Goal: Task Accomplishment & Management: Manage account settings

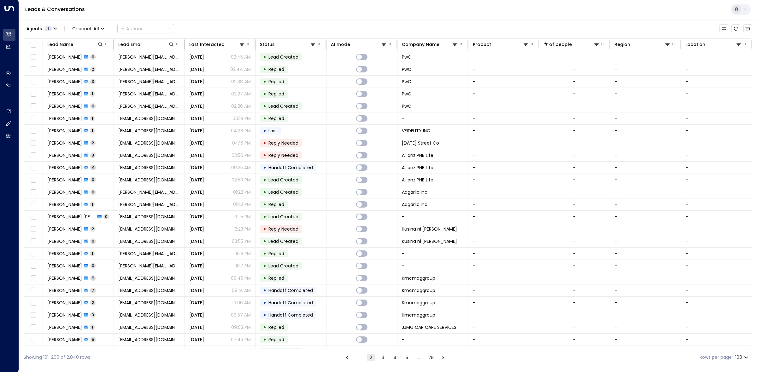
click at [355, 359] on button "1" at bounding box center [359, 358] width 8 height 8
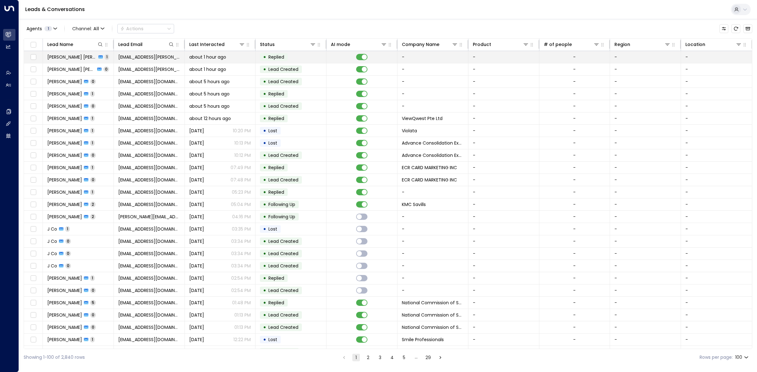
click at [252, 57] on td "about 1 hour ago" at bounding box center [220, 57] width 71 height 12
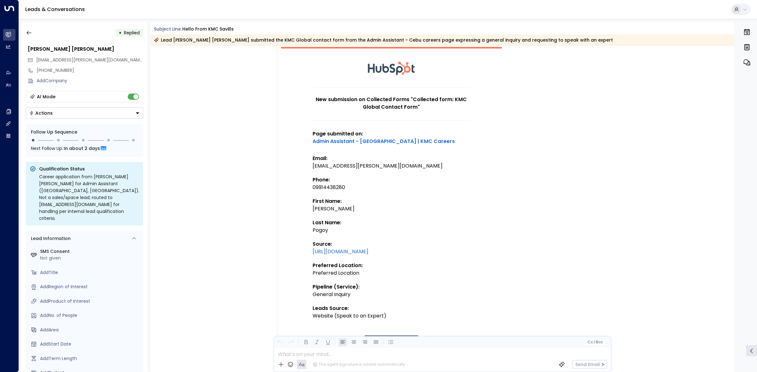
scroll to position [39, 0]
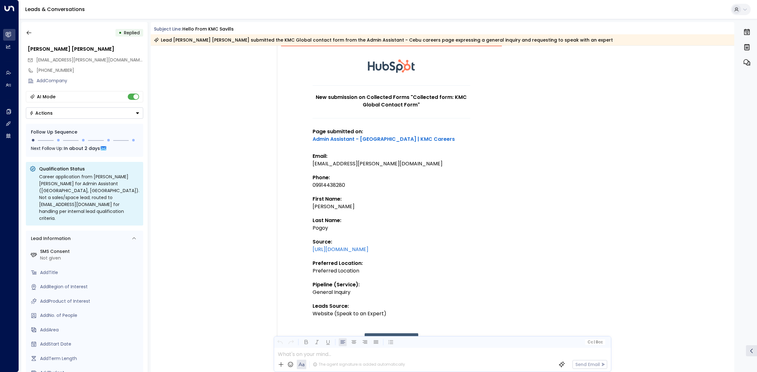
drag, startPoint x: 431, startPoint y: 133, endPoint x: 557, endPoint y: 127, distance: 126.6
click at [557, 127] on div "Trigger Email • • 11:01 AM • Email New submission on Collected Forms "Collected…" at bounding box center [443, 283] width 357 height 499
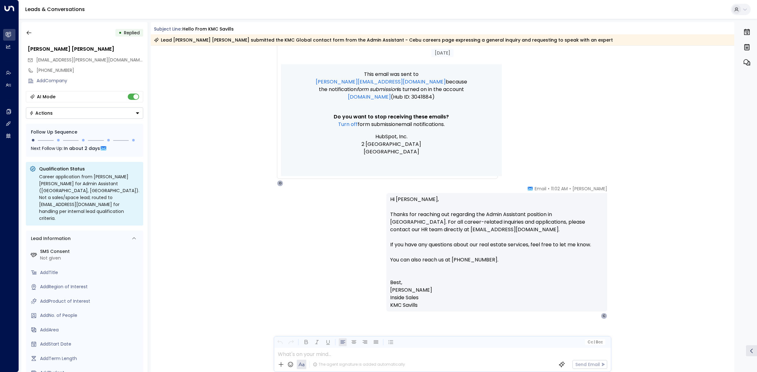
scroll to position [396, 0]
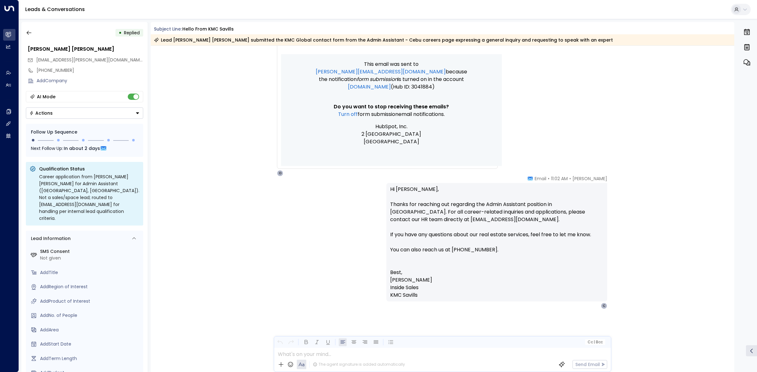
drag, startPoint x: 461, startPoint y: 250, endPoint x: 497, endPoint y: 248, distance: 35.7
click at [497, 248] on p "Hi [PERSON_NAME], Thanks for reaching out regarding the Admin Assistant positio…" at bounding box center [496, 224] width 213 height 76
click at [499, 248] on p "Hi [PERSON_NAME], Thanks for reaching out regarding the Admin Assistant positio…" at bounding box center [496, 224] width 213 height 76
click at [179, 235] on div "[PERSON_NAME] • 11:02 AM • Email Hi [PERSON_NAME], Thanks for reaching out rega…" at bounding box center [443, 274] width 584 height 197
click at [30, 35] on icon "button" at bounding box center [29, 33] width 6 height 6
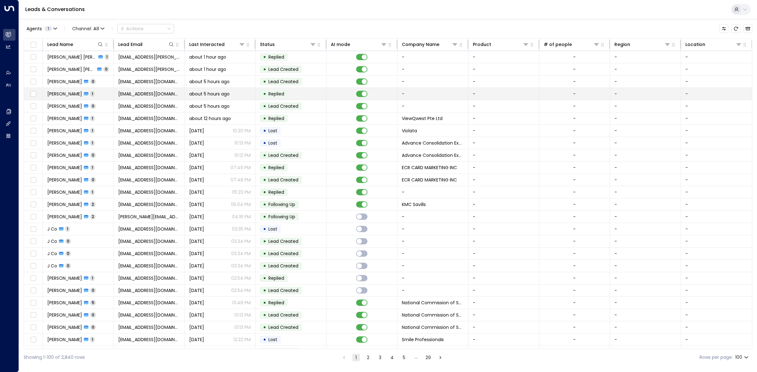
click at [295, 92] on td "• Replied" at bounding box center [290, 94] width 71 height 12
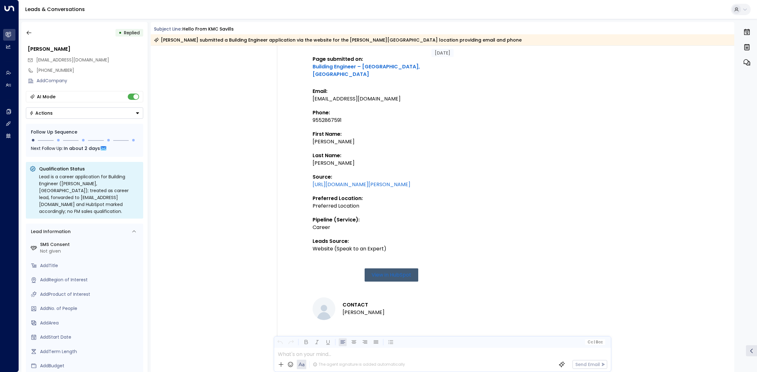
scroll to position [94, 0]
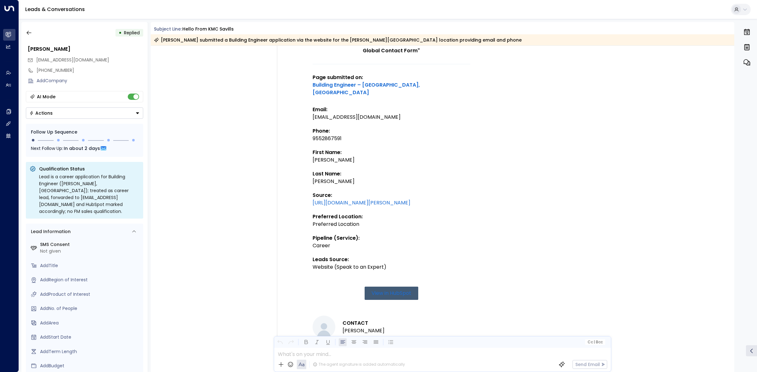
click at [30, 32] on icon "button" at bounding box center [29, 33] width 6 height 6
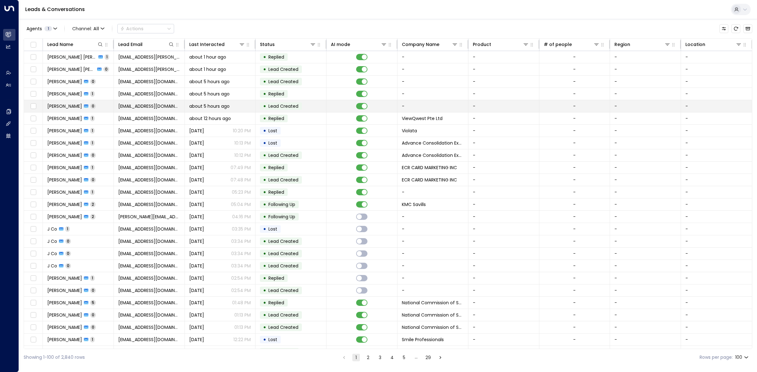
click at [312, 106] on td "• Lead Created" at bounding box center [290, 106] width 71 height 12
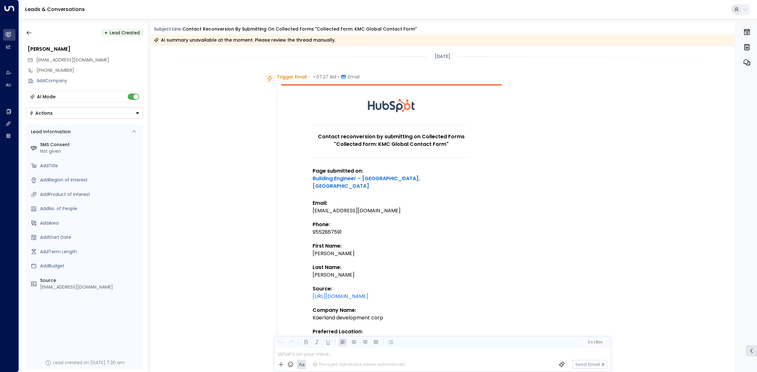
click at [27, 35] on icon "button" at bounding box center [29, 33] width 6 height 6
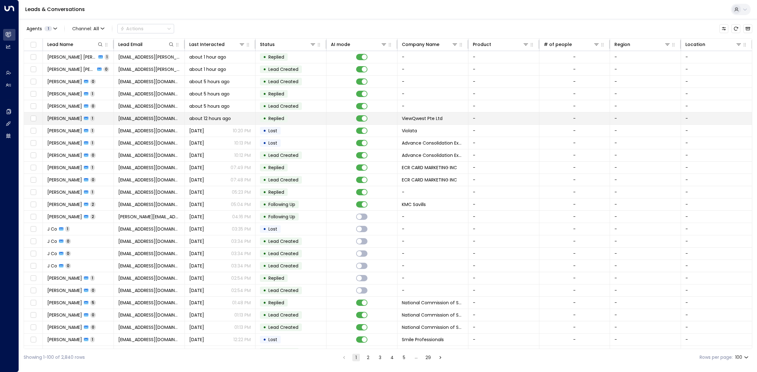
click at [291, 121] on td "• Replied" at bounding box center [290, 119] width 71 height 12
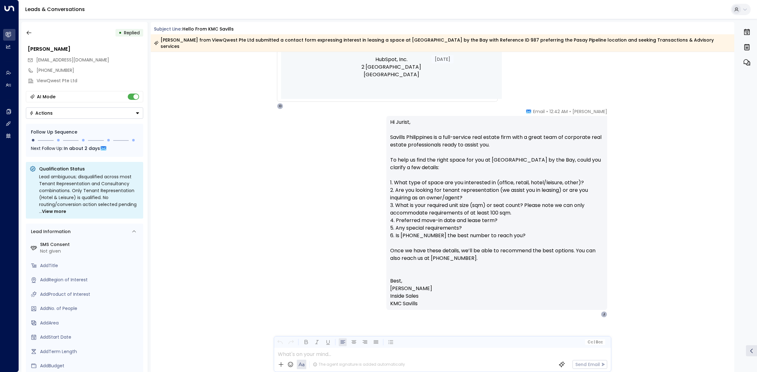
scroll to position [515, 0]
